Goal: Information Seeking & Learning: Compare options

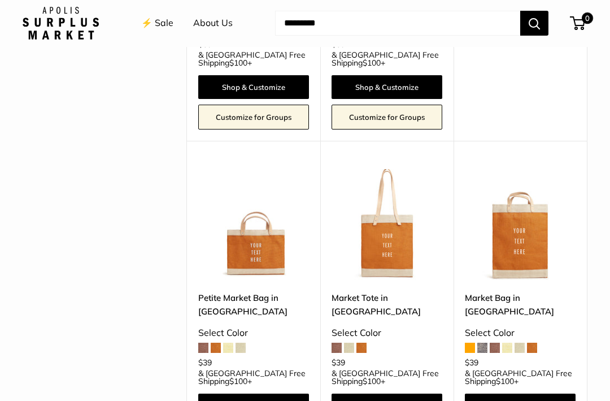
scroll to position [1354, 0]
click at [394, 184] on img at bounding box center [387, 224] width 111 height 111
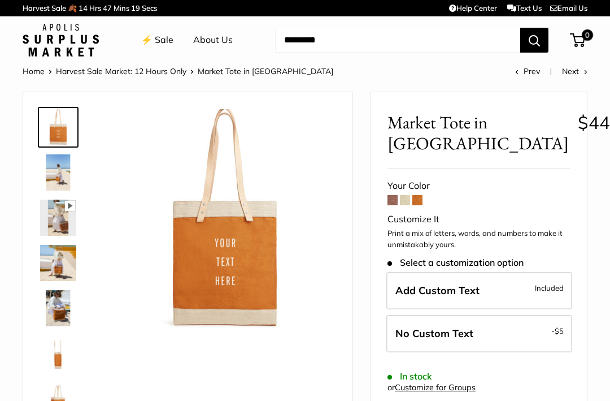
click at [410, 199] on span at bounding box center [405, 200] width 10 height 10
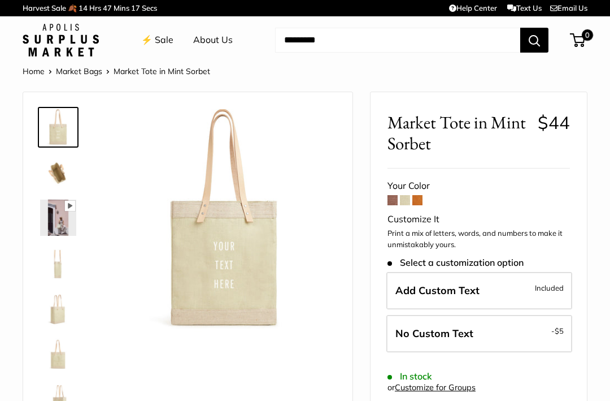
click at [421, 203] on span at bounding box center [417, 200] width 10 height 10
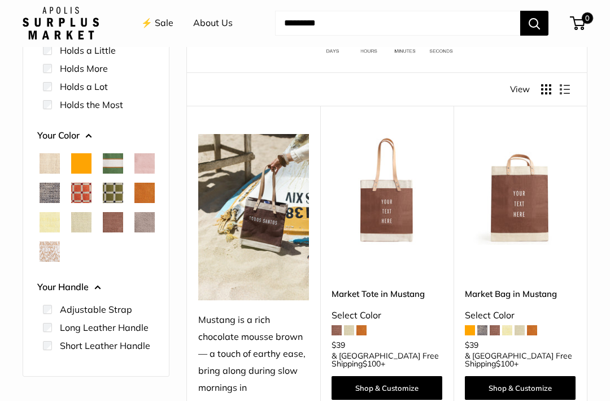
scroll to position [112, 0]
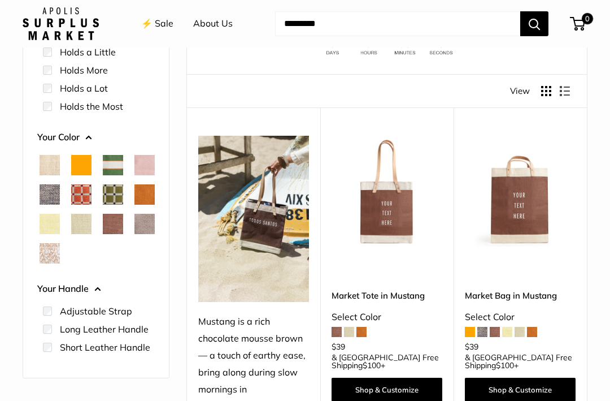
click at [92, 197] on span "Chenille Window Brick" at bounding box center [81, 194] width 20 height 20
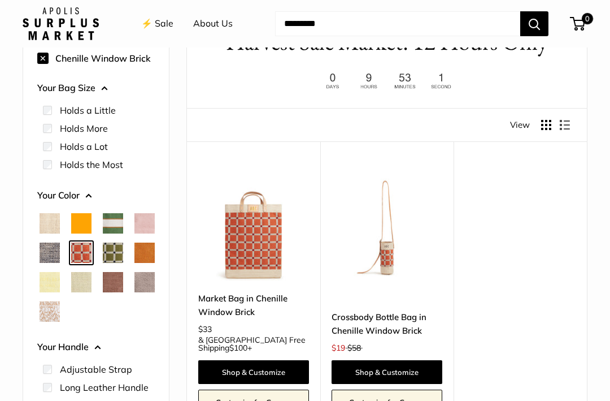
scroll to position [92, 0]
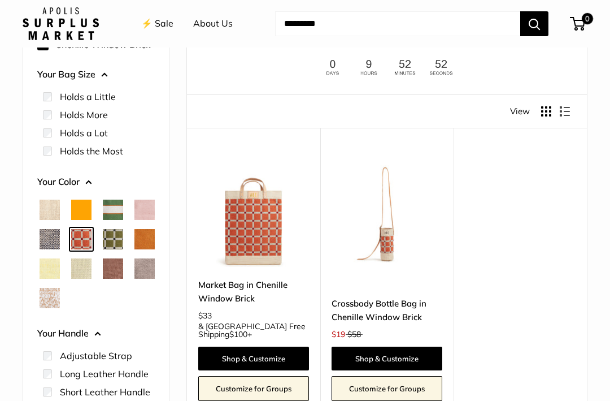
click at [103, 249] on span "Chenille Window Sage" at bounding box center [113, 239] width 20 height 20
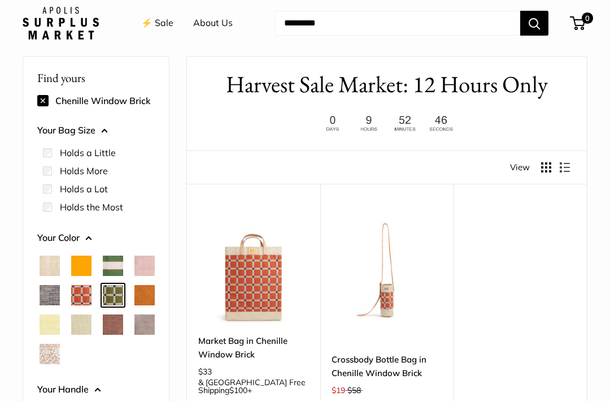
scroll to position [30, 0]
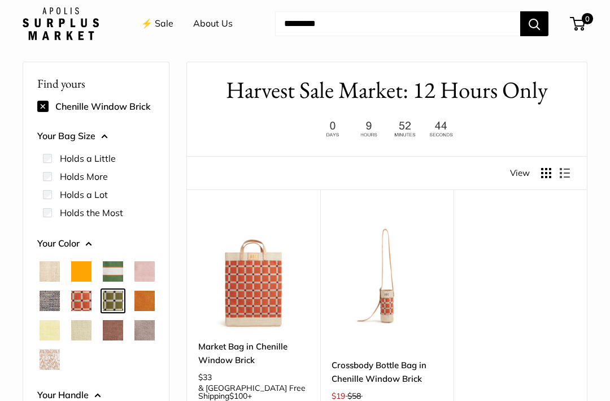
scroll to position [146, 0]
